Goal: Entertainment & Leisure: Consume media (video, audio)

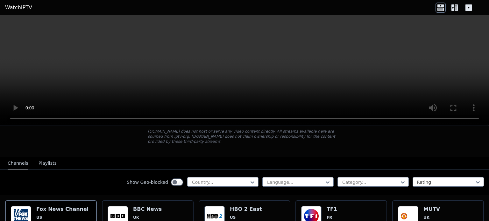
scroll to position [142, 0]
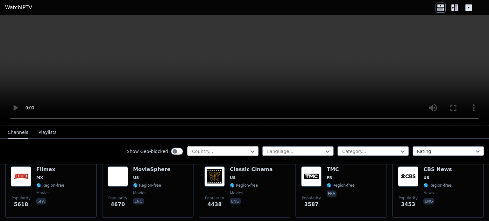
click at [241, 150] on div at bounding box center [220, 151] width 58 height 6
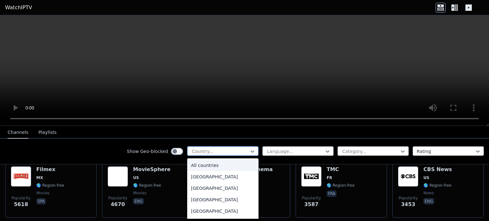
click at [206, 149] on div at bounding box center [220, 151] width 58 height 6
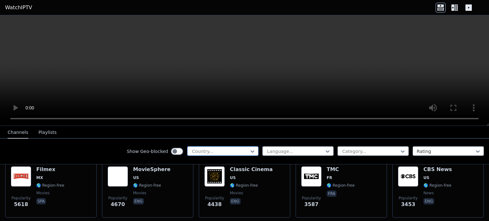
click at [206, 149] on div at bounding box center [220, 151] width 58 height 6
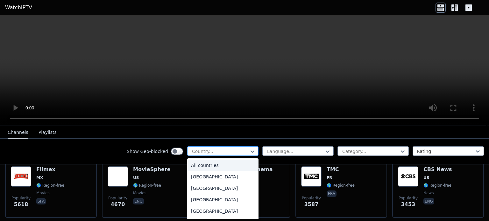
click at [206, 149] on div at bounding box center [220, 151] width 58 height 6
type input "***"
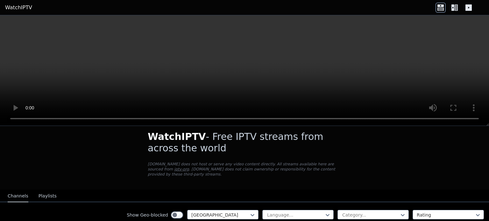
scroll to position [49, 0]
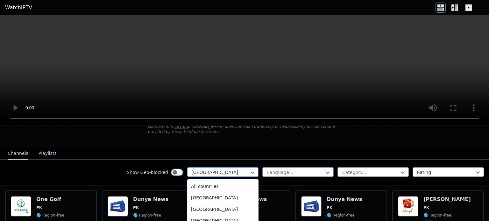
click at [241, 169] on div at bounding box center [220, 172] width 58 height 6
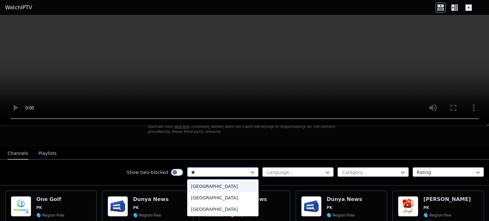
scroll to position [0, 0]
type input "***"
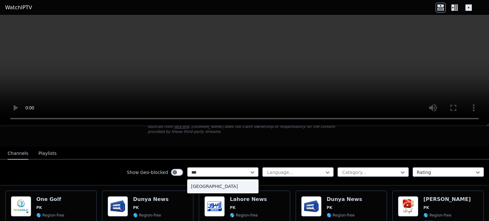
click at [212, 181] on div "[GEOGRAPHIC_DATA]" at bounding box center [222, 186] width 71 height 11
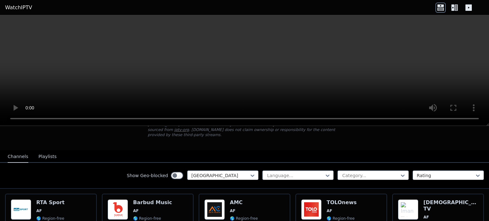
scroll to position [52, 0]
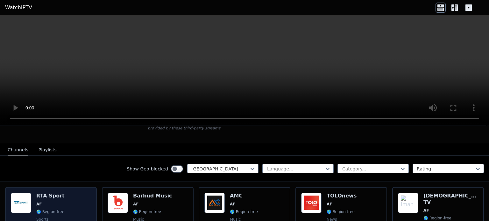
click at [59, 193] on h6 "RTA Sport" at bounding box center [50, 196] width 28 height 6
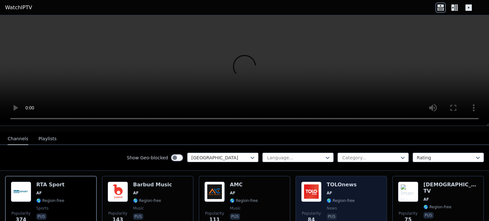
scroll to position [64, 0]
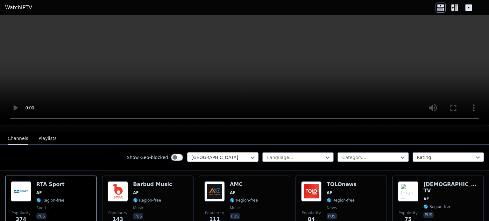
click at [234, 154] on div at bounding box center [220, 157] width 58 height 6
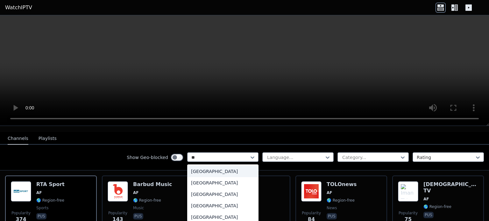
type input "***"
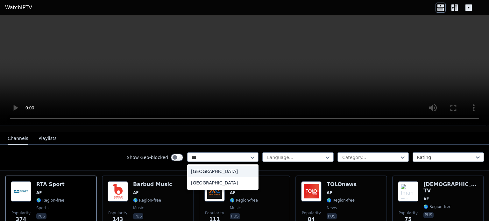
click at [213, 171] on div "[GEOGRAPHIC_DATA]" at bounding box center [222, 171] width 71 height 11
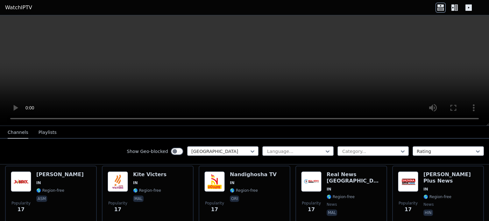
scroll to position [1662, 0]
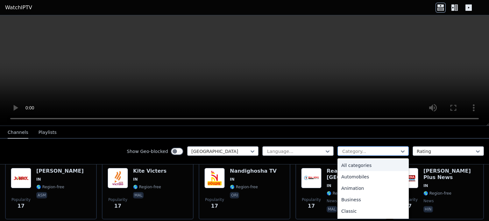
click at [370, 153] on div at bounding box center [371, 151] width 58 height 6
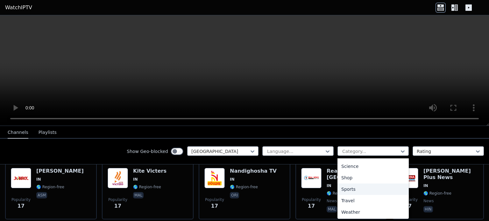
scroll to position [248, 0]
click at [357, 190] on div "Sports" at bounding box center [373, 192] width 71 height 11
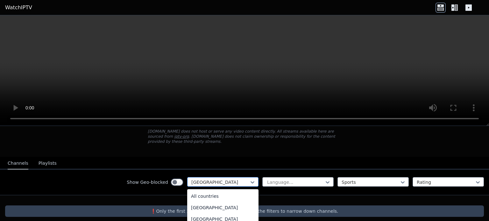
scroll to position [913, 0]
click at [244, 179] on div at bounding box center [220, 182] width 58 height 6
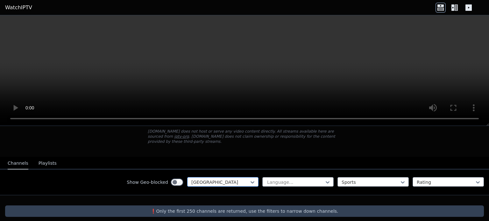
click at [218, 179] on div at bounding box center [220, 182] width 58 height 6
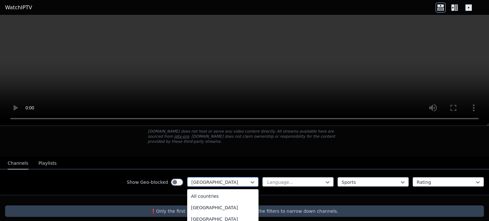
click at [218, 179] on div at bounding box center [220, 182] width 58 height 6
type input "***"
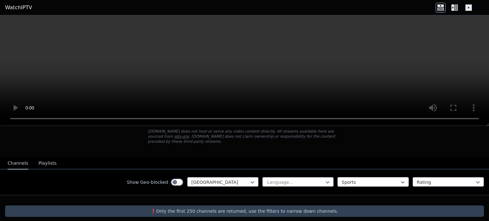
click at [381, 179] on div at bounding box center [371, 182] width 58 height 6
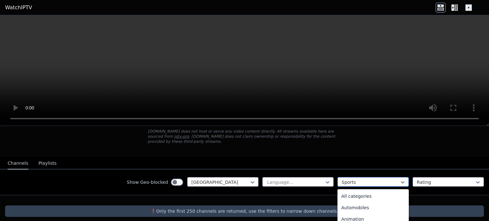
scroll to position [196, 0]
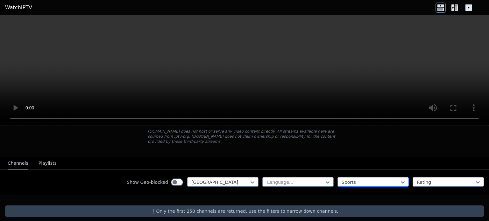
click at [358, 179] on div at bounding box center [371, 182] width 58 height 6
click at [310, 179] on div at bounding box center [296, 182] width 58 height 6
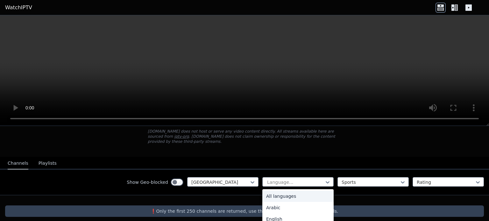
click at [302, 191] on div "All languages" at bounding box center [297, 196] width 71 height 11
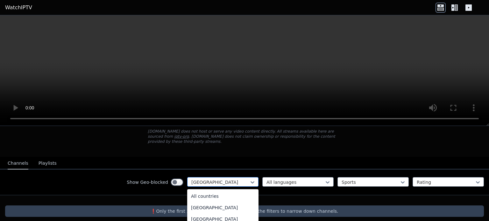
click at [251, 178] on div "[GEOGRAPHIC_DATA]" at bounding box center [222, 182] width 71 height 10
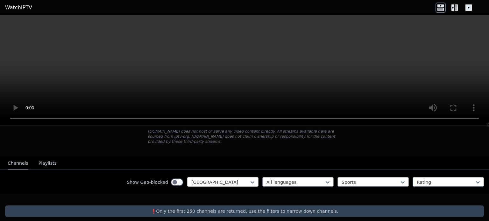
click at [205, 179] on div at bounding box center [220, 182] width 58 height 6
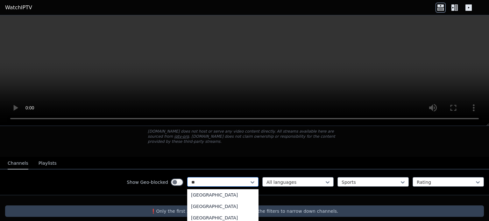
scroll to position [0, 0]
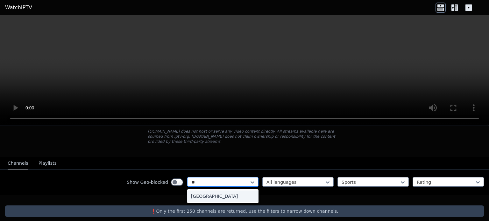
type input "***"
